Goal: Information Seeking & Learning: Find specific fact

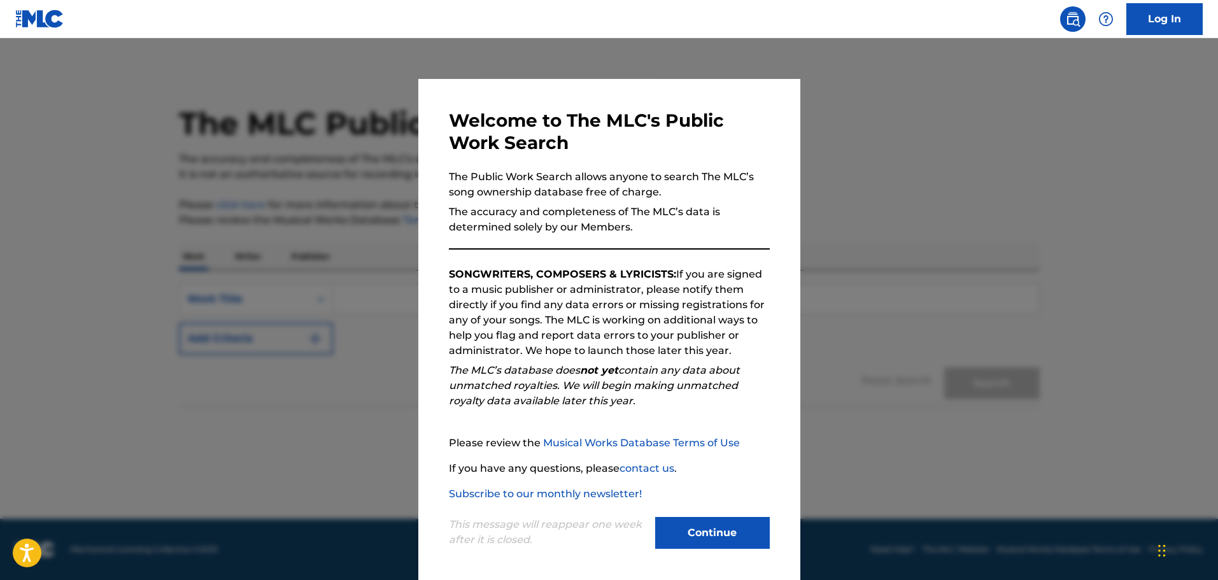
scroll to position [3, 0]
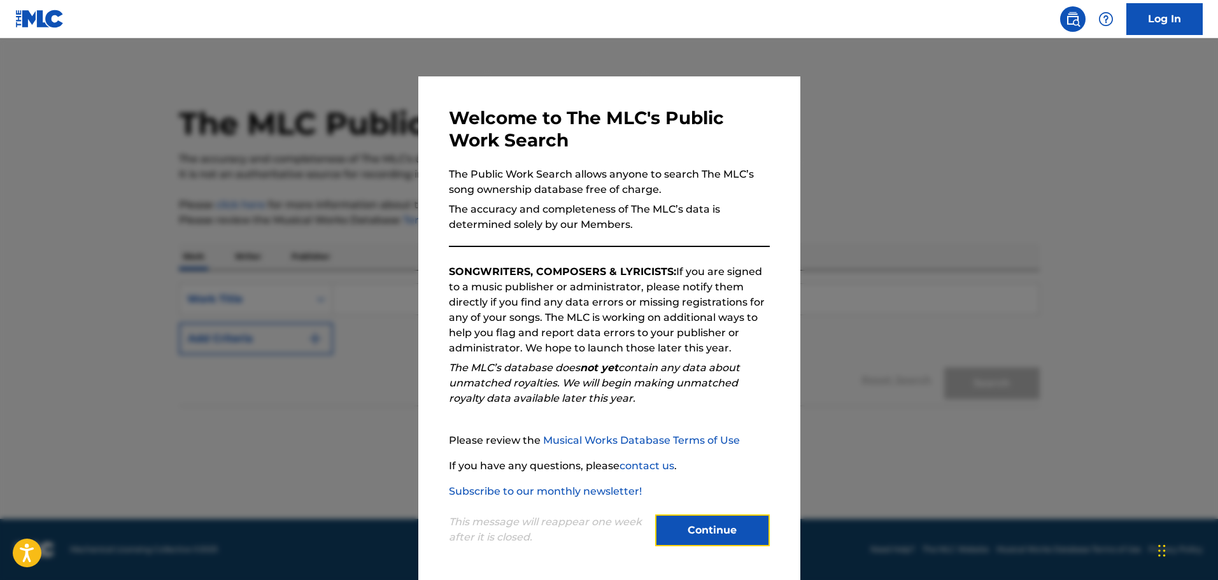
drag, startPoint x: 0, startPoint y: 0, endPoint x: 691, endPoint y: 516, distance: 862.9
click at [692, 517] on button "Continue" at bounding box center [712, 530] width 115 height 32
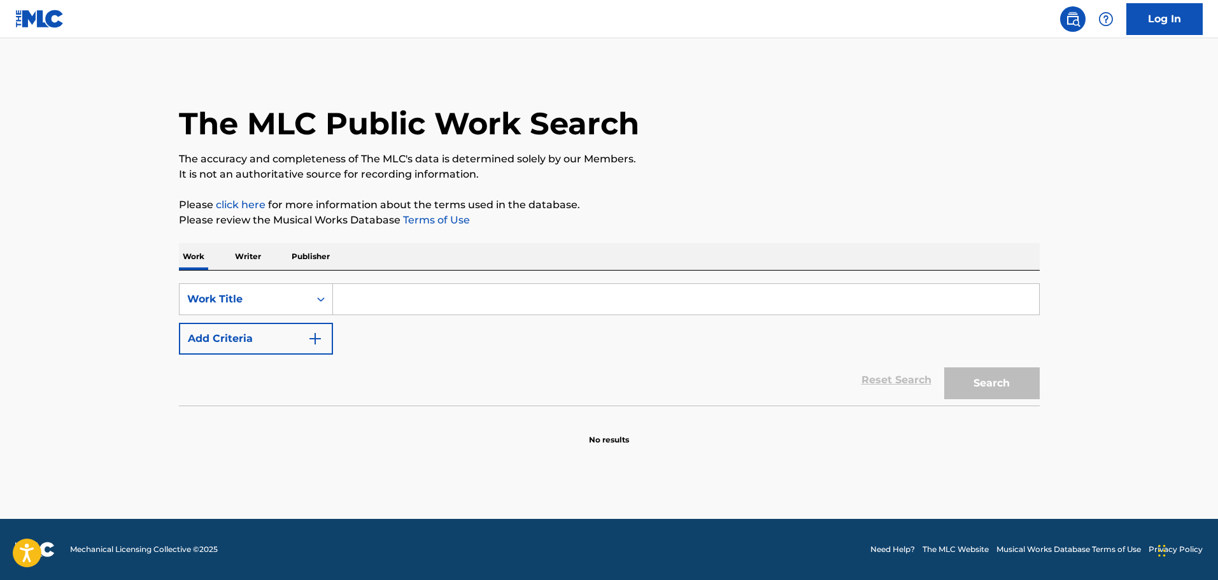
click at [494, 291] on input "Search Form" at bounding box center [686, 299] width 706 height 31
type input "lay down with you"
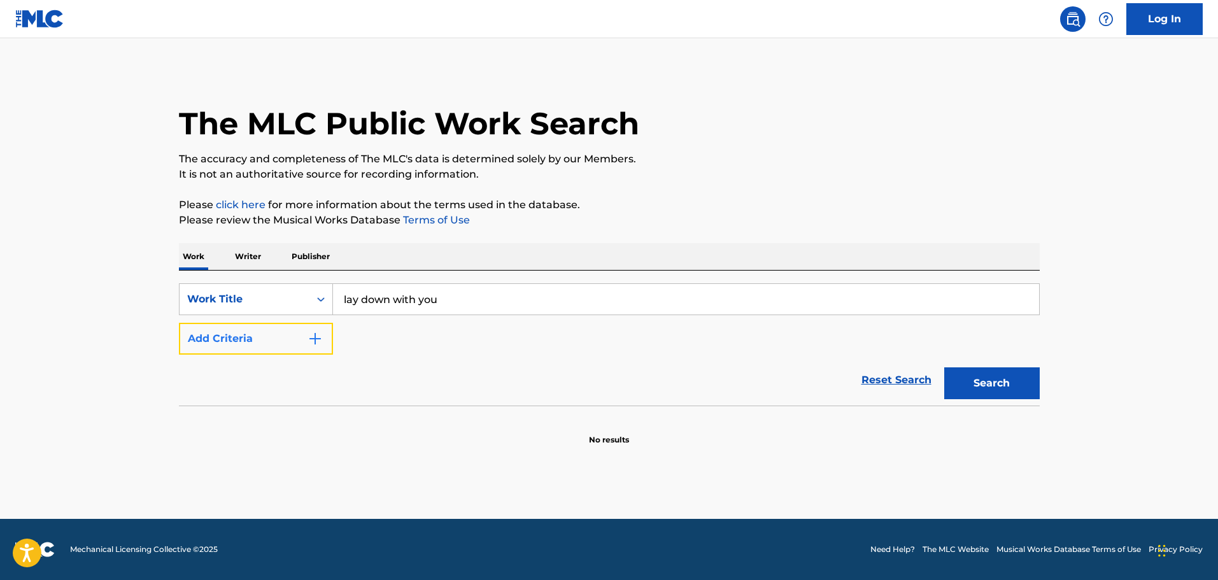
click at [303, 346] on button "Add Criteria" at bounding box center [256, 339] width 154 height 32
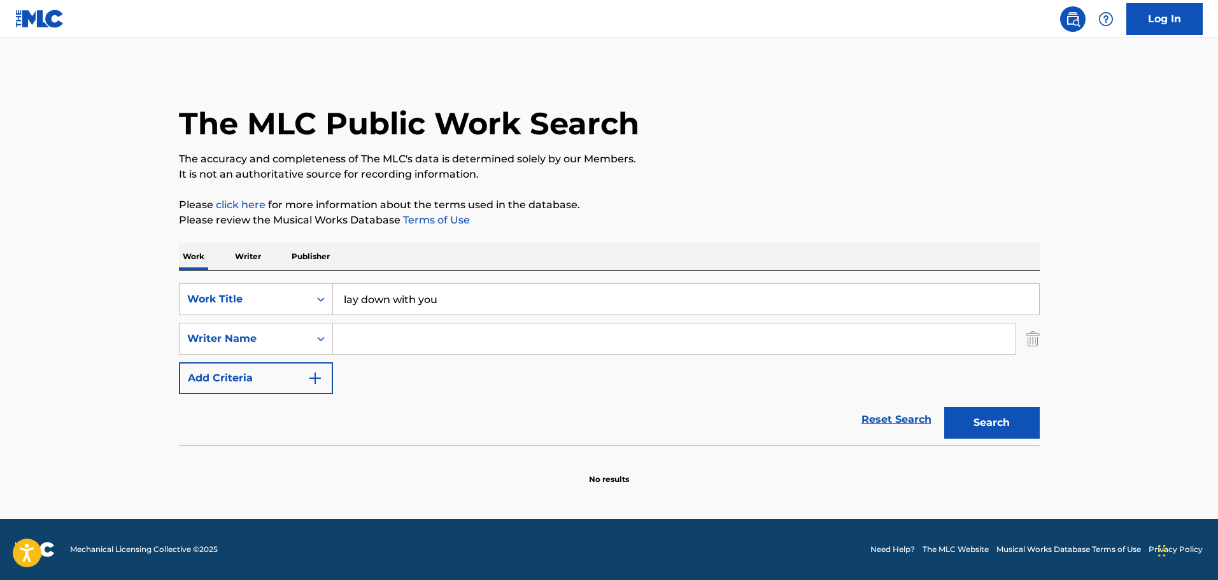
click at [402, 343] on input "Search Form" at bounding box center [674, 338] width 682 height 31
type input "davidson"
click at [1006, 421] on button "Search" at bounding box center [991, 423] width 95 height 32
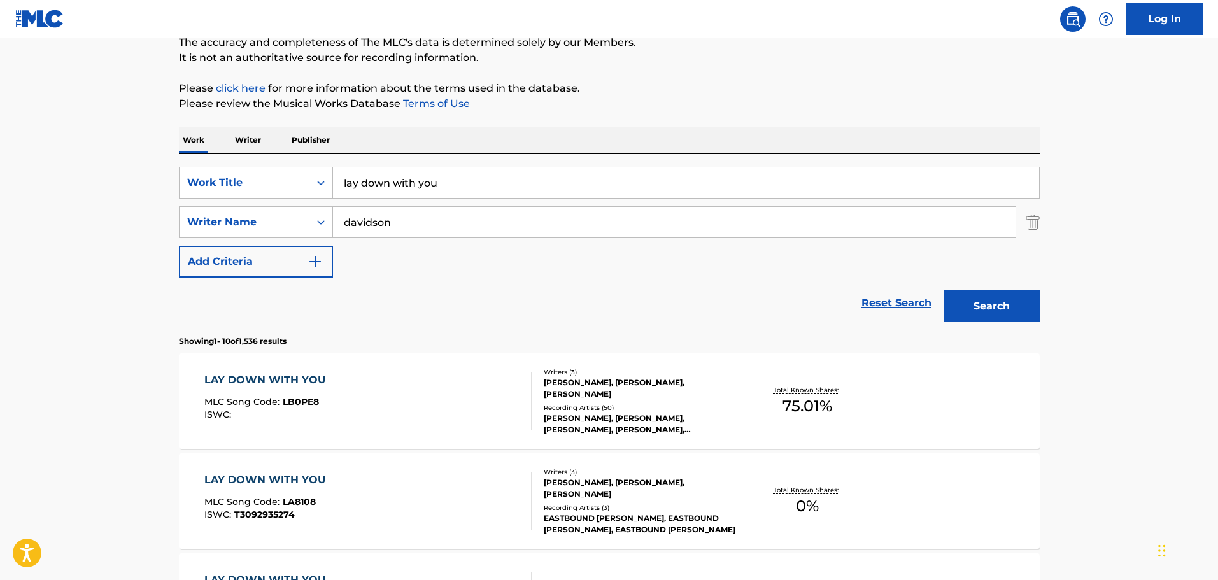
scroll to position [127, 0]
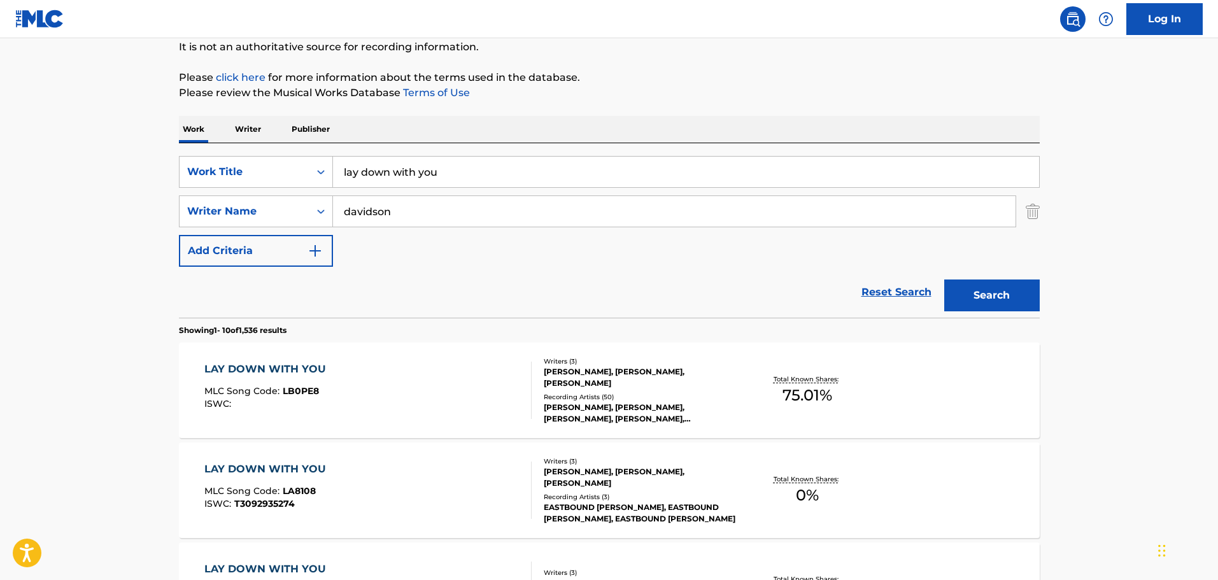
click at [598, 402] on div "[PERSON_NAME], [PERSON_NAME], [PERSON_NAME], [PERSON_NAME], [PERSON_NAME]" at bounding box center [640, 413] width 192 height 23
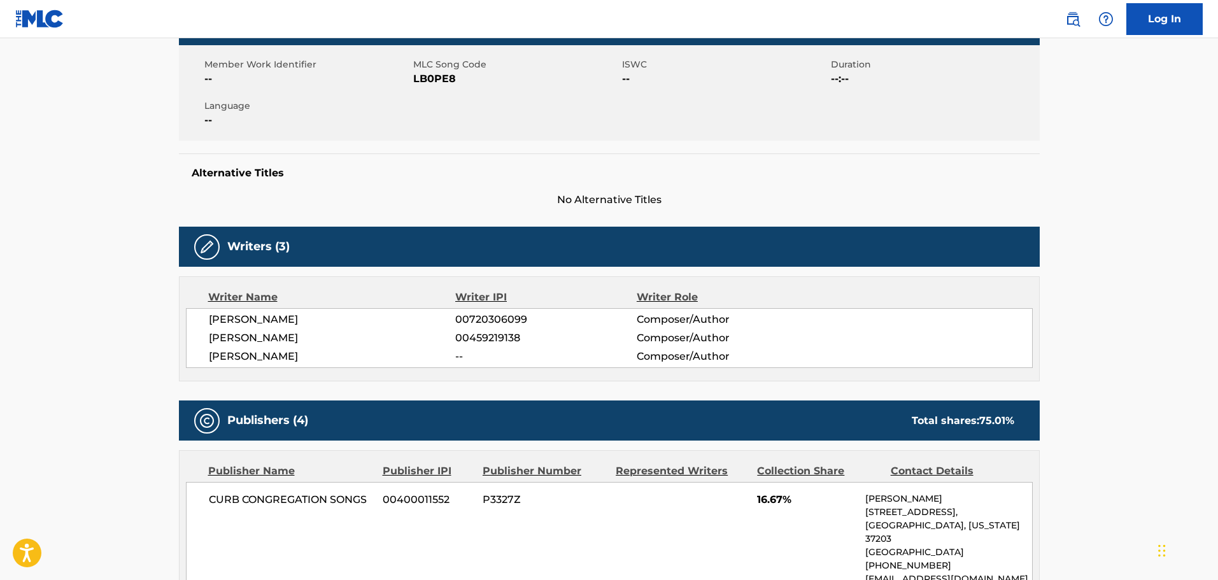
scroll to position [255, 0]
